Goal: Share content: Share content

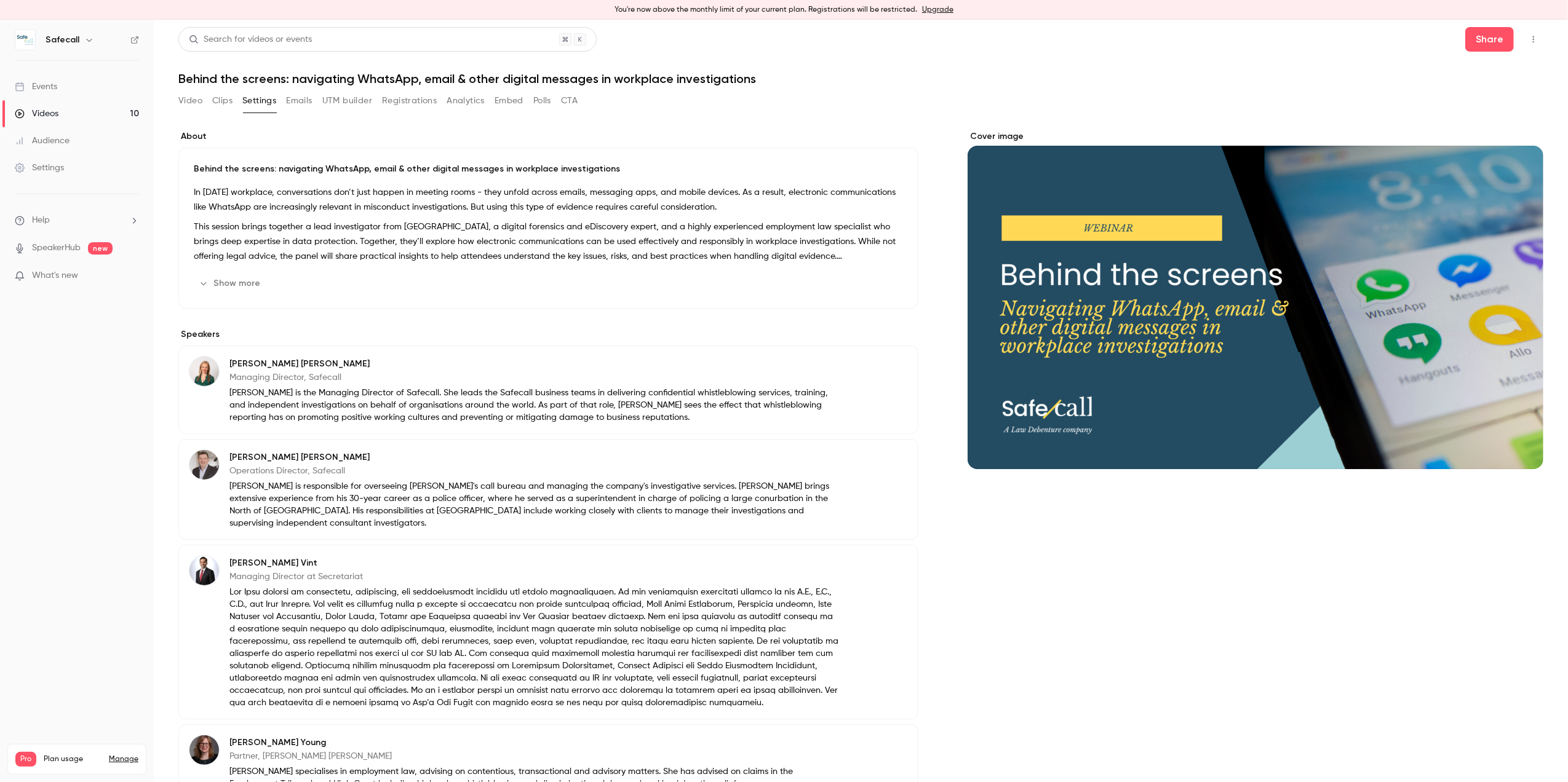
click at [192, 101] on button "Video" at bounding box center [190, 100] width 24 height 20
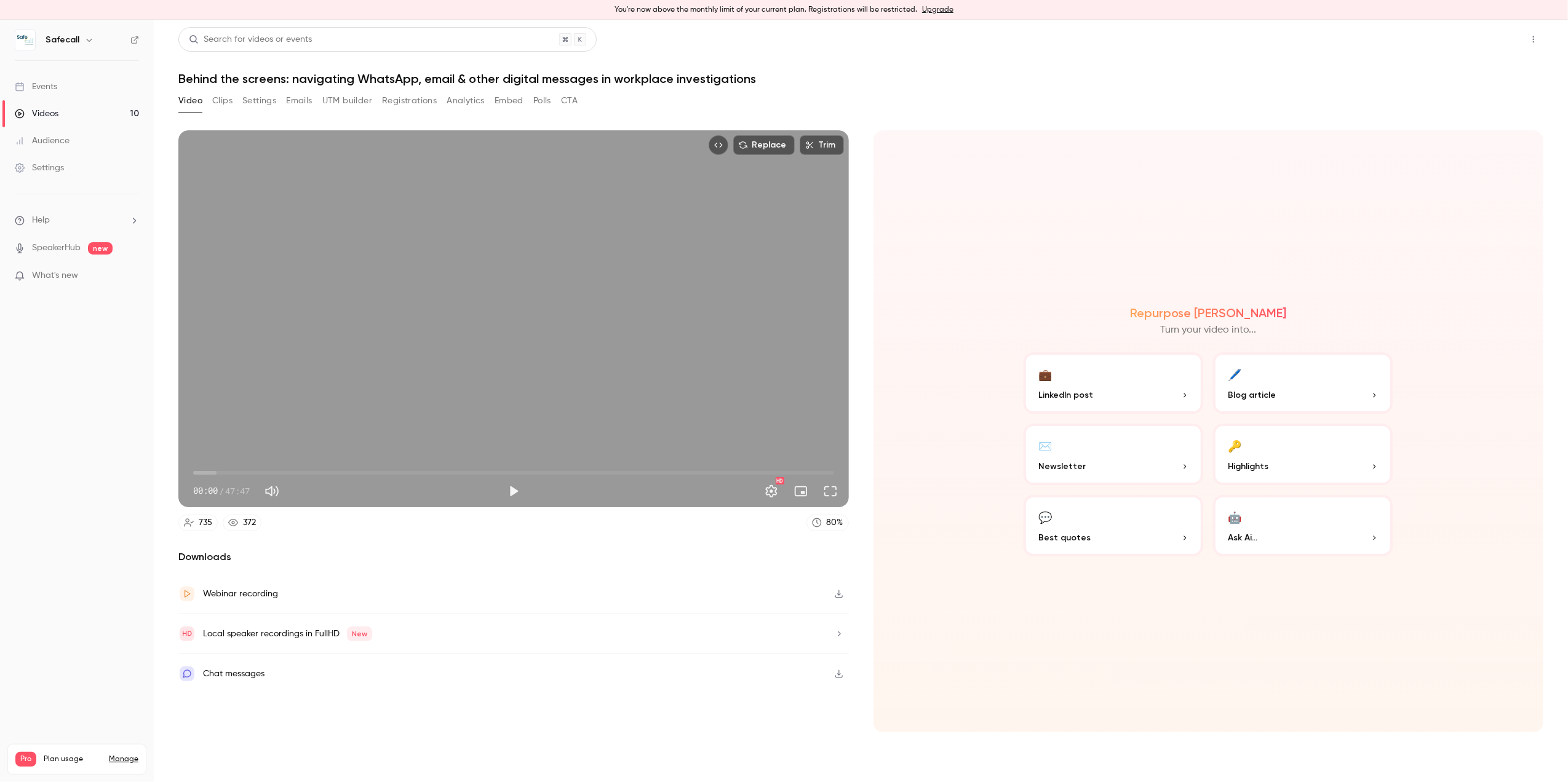
click at [1487, 46] on button "Share" at bounding box center [1489, 39] width 48 height 25
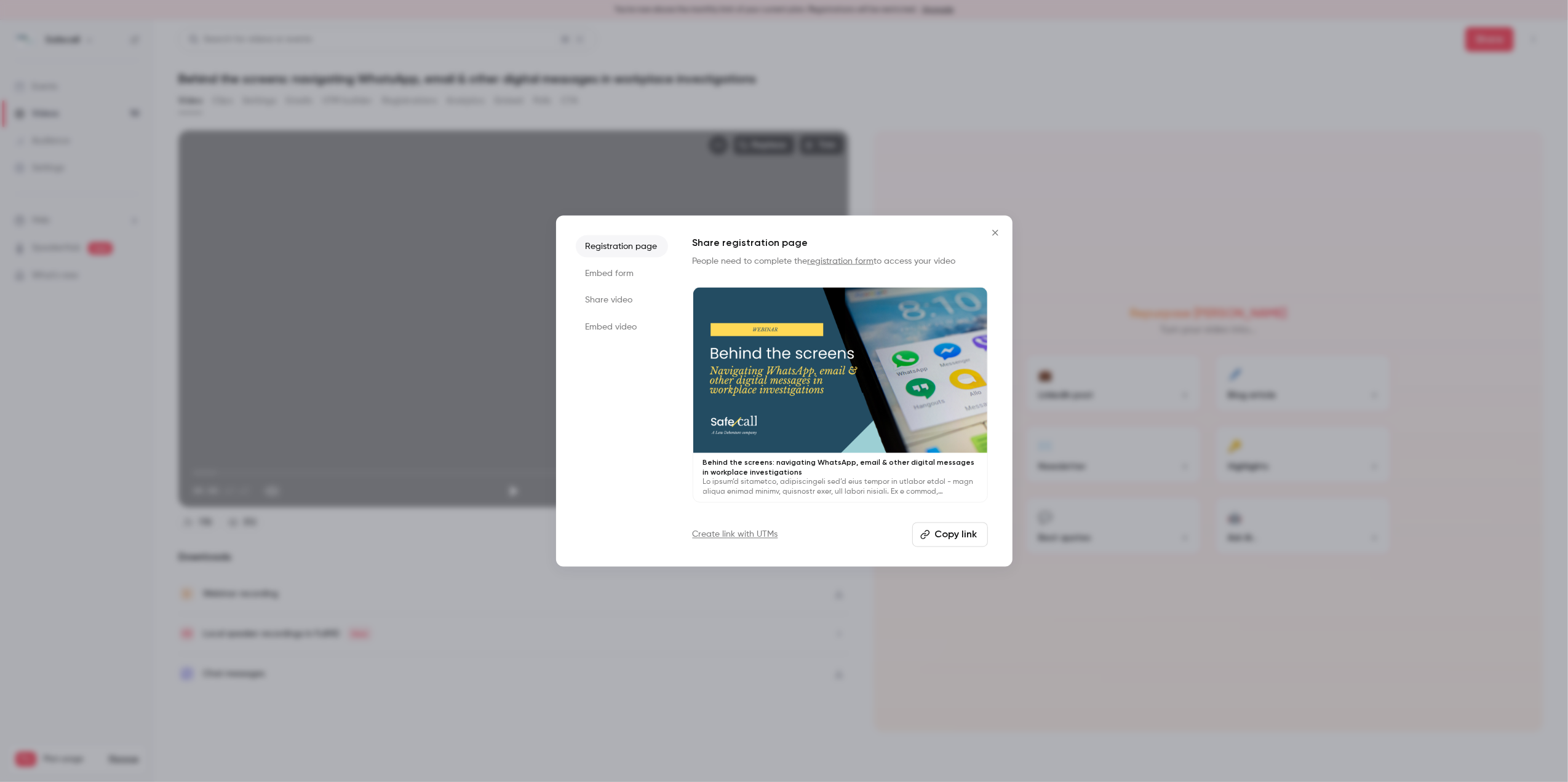
click at [940, 538] on button "Copy link" at bounding box center [950, 534] width 76 height 25
click at [759, 536] on link "Create link with UTMs" at bounding box center [735, 535] width 85 height 13
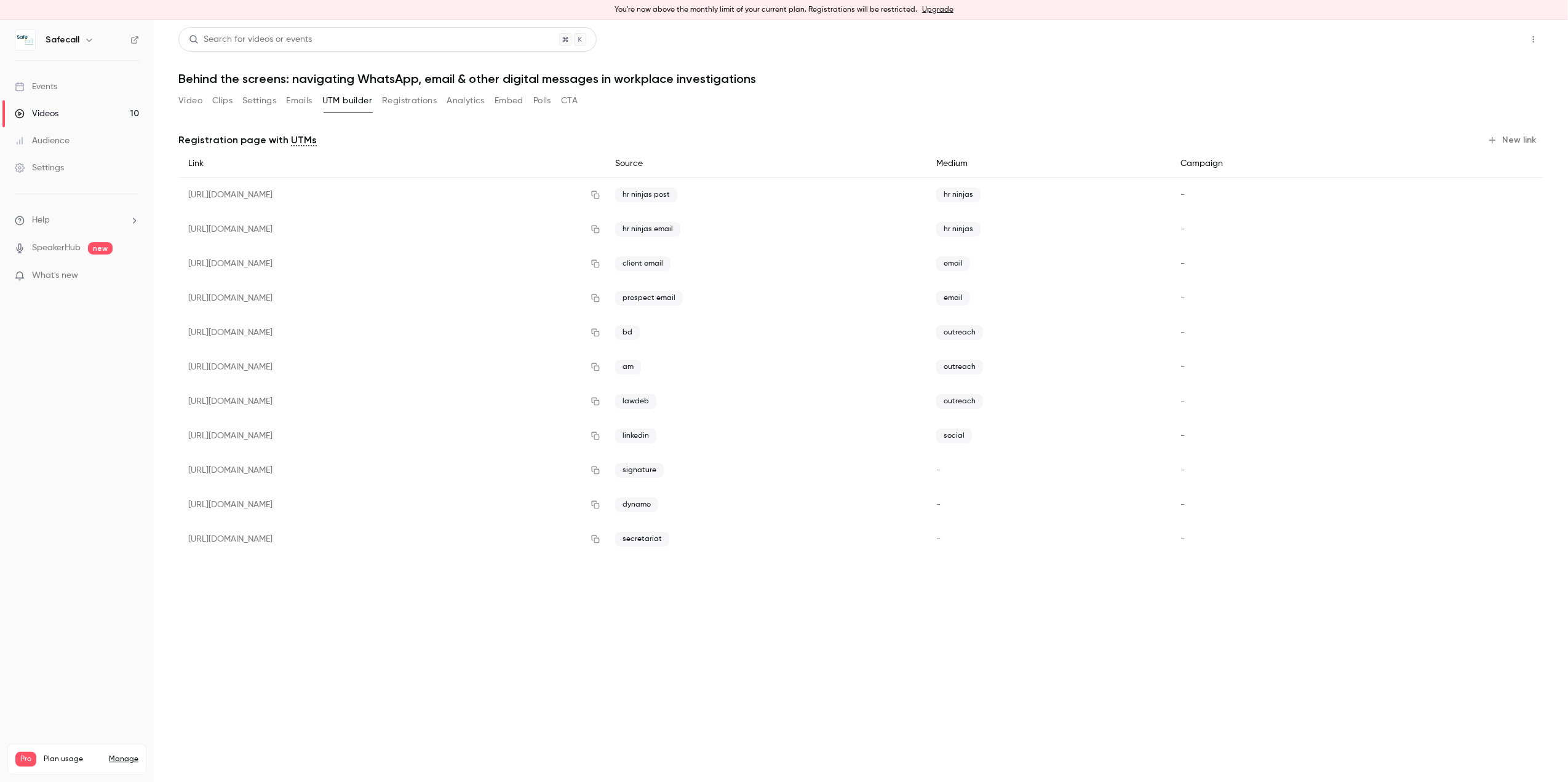
click at [1485, 40] on button "Share" at bounding box center [1489, 39] width 48 height 25
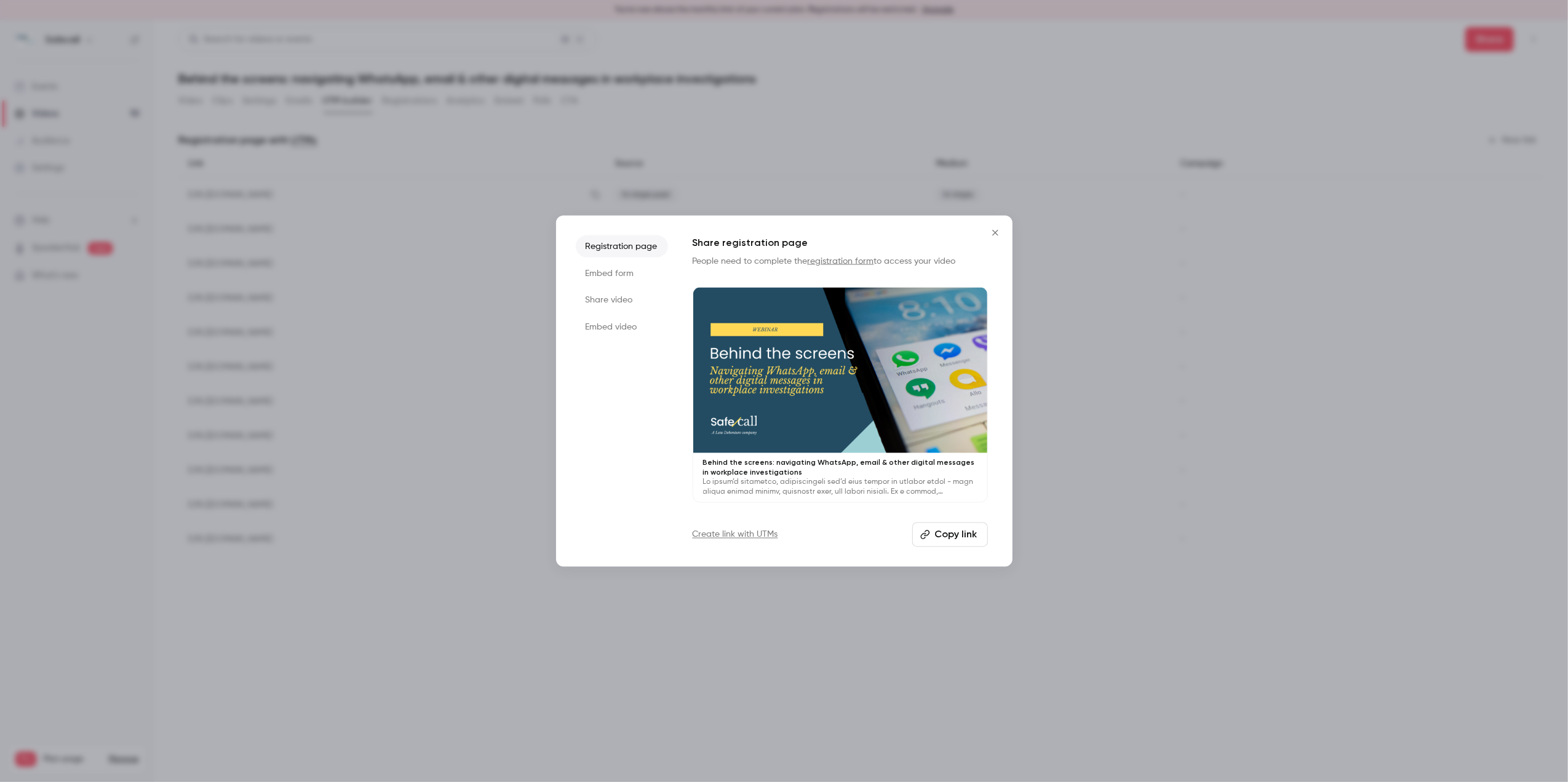
click at [938, 539] on button "Copy link" at bounding box center [950, 534] width 76 height 25
click at [995, 232] on icon "Close" at bounding box center [994, 232] width 6 height 6
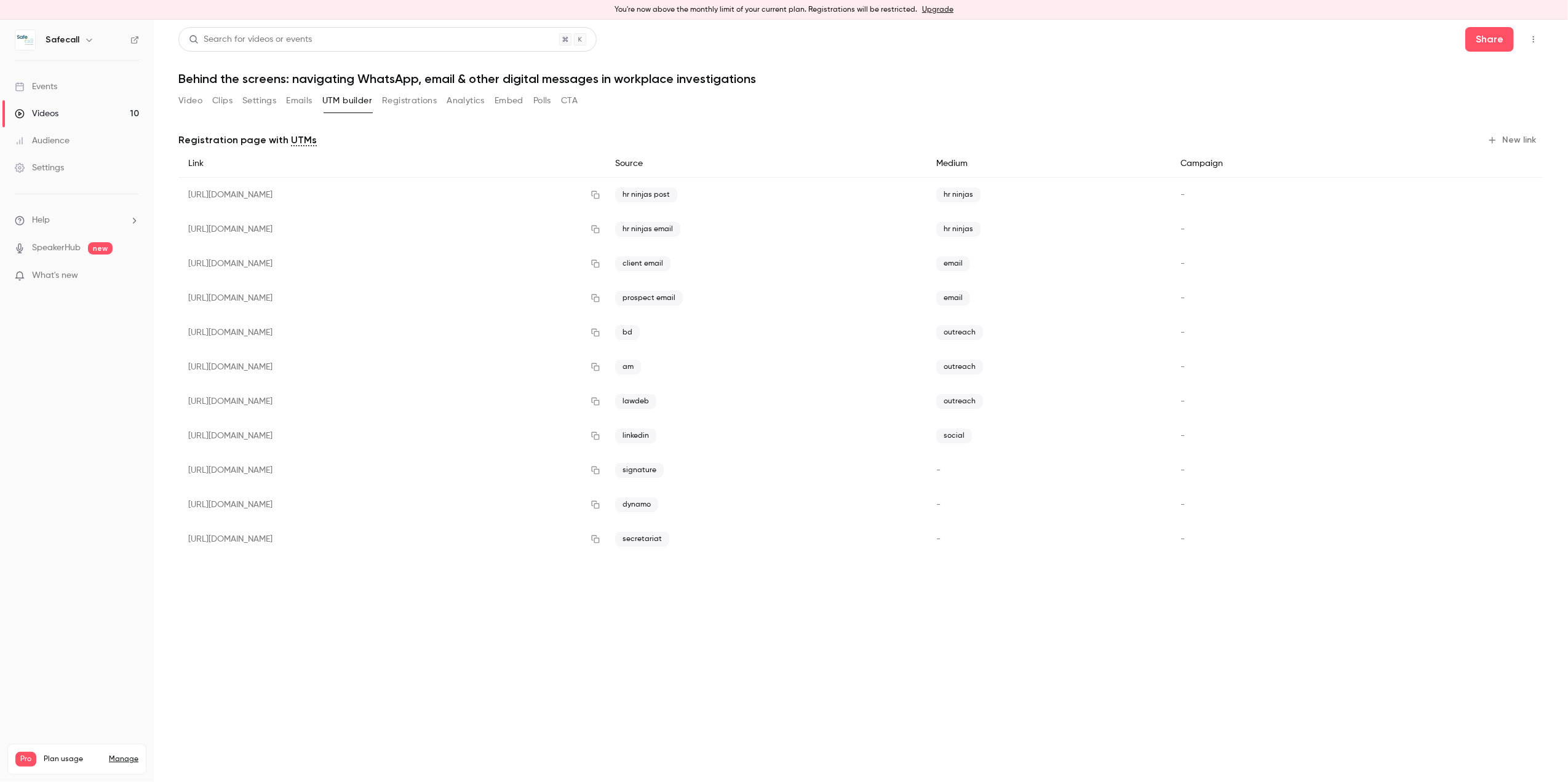
click at [396, 104] on button "Registrations" at bounding box center [409, 100] width 55 height 20
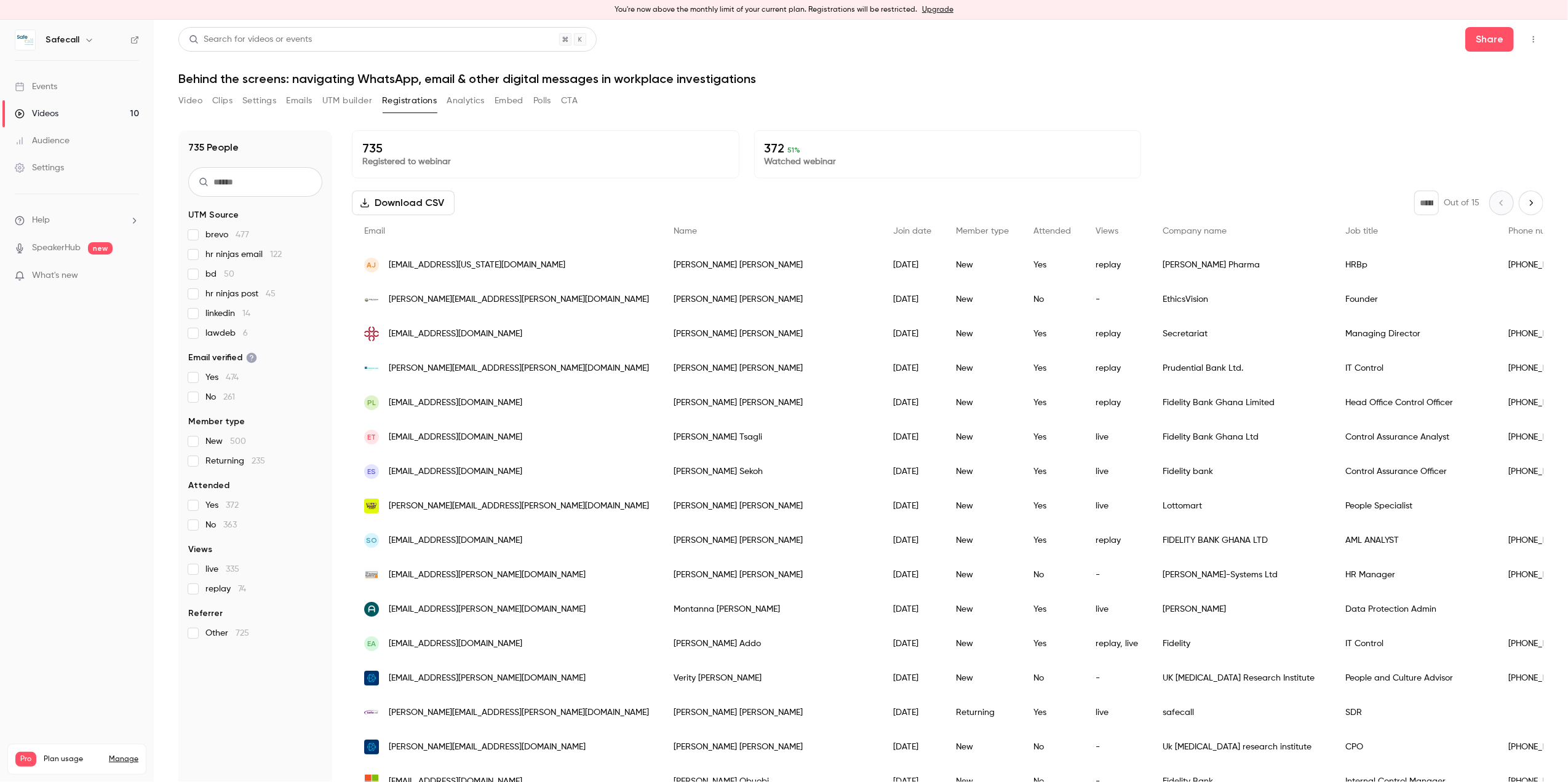
click at [800, 161] on p "Watched webinar" at bounding box center [947, 162] width 366 height 13
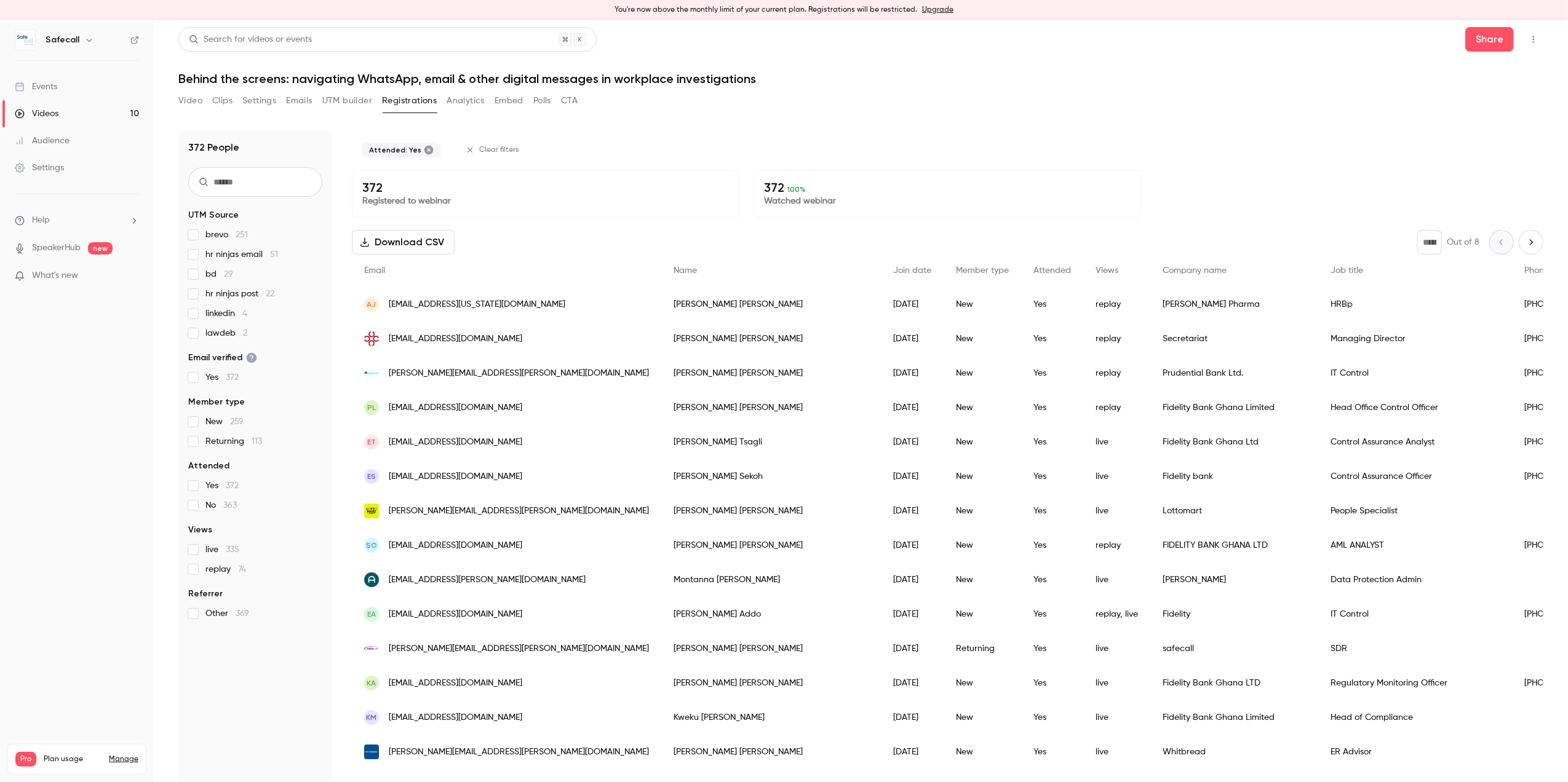
click at [424, 248] on button "Download CSV" at bounding box center [403, 242] width 103 height 25
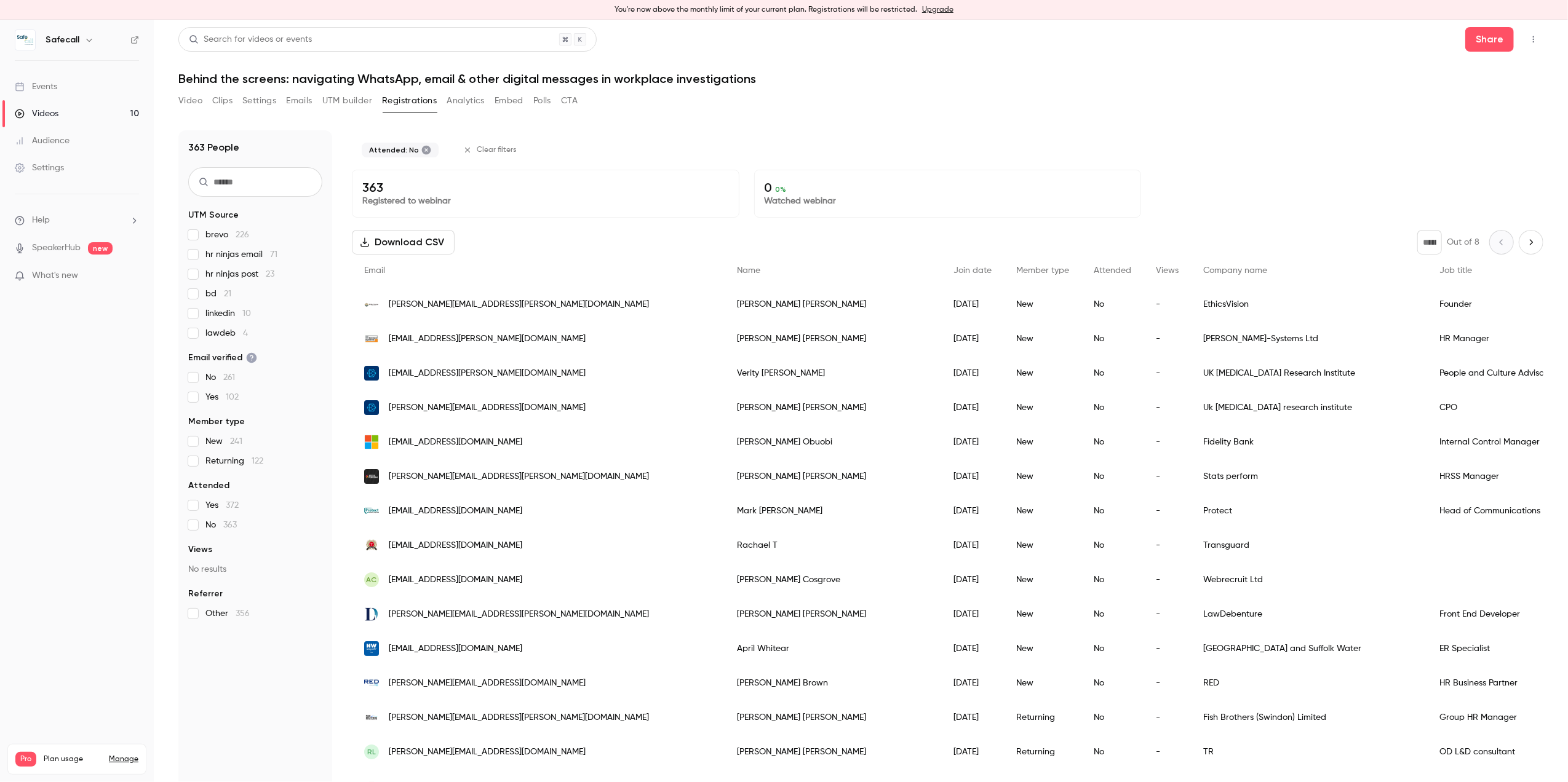
click at [397, 242] on button "Download CSV" at bounding box center [403, 242] width 103 height 25
